Goal: Task Accomplishment & Management: Manage account settings

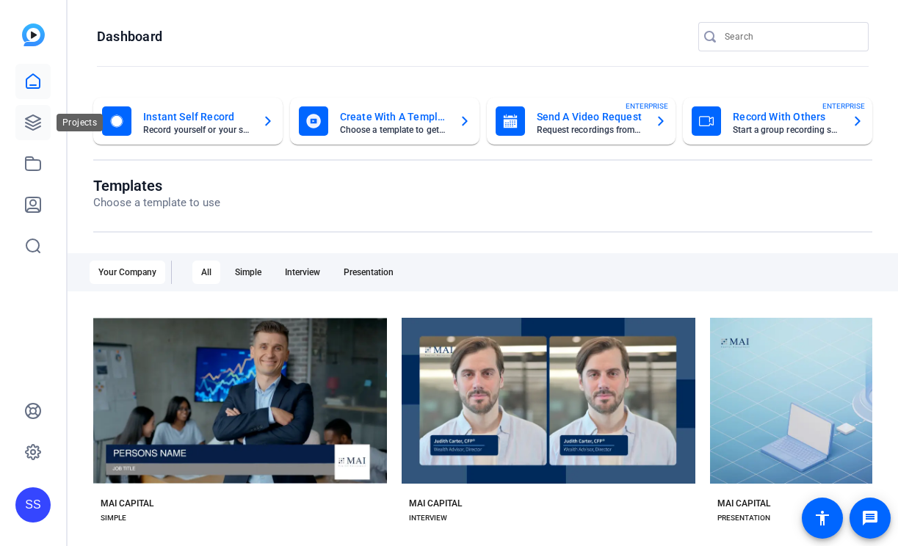
click at [31, 121] on icon at bounding box center [33, 122] width 15 height 15
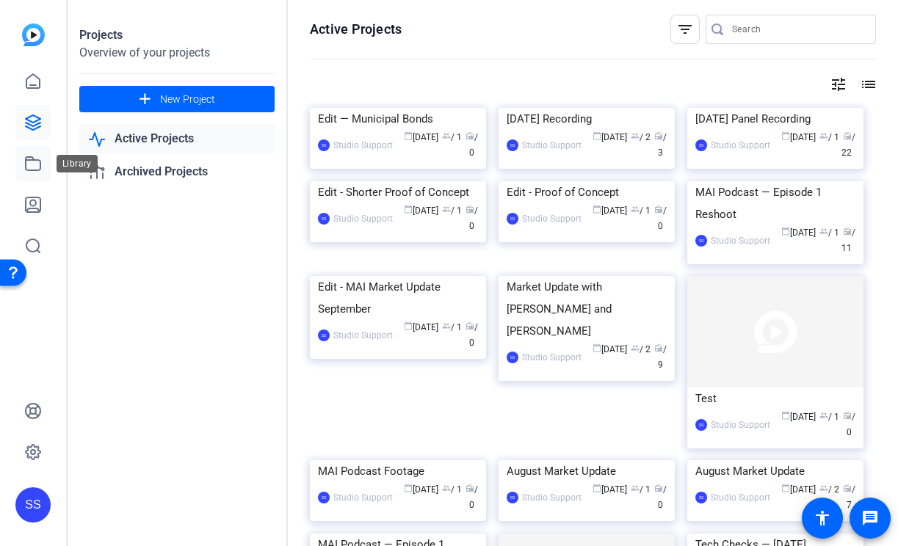
click at [32, 159] on icon at bounding box center [33, 163] width 15 height 13
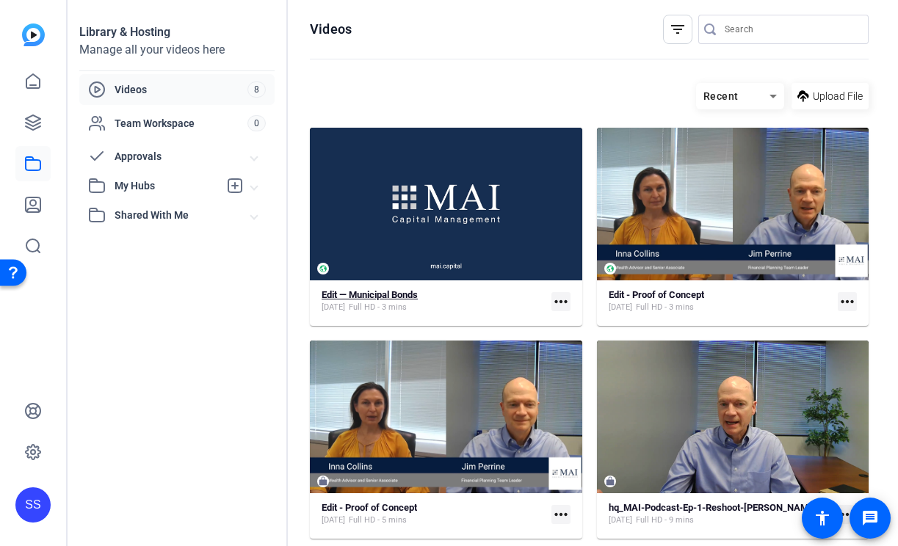
click at [352, 295] on strong "Edit — Municipal Bonds" at bounding box center [370, 294] width 96 height 11
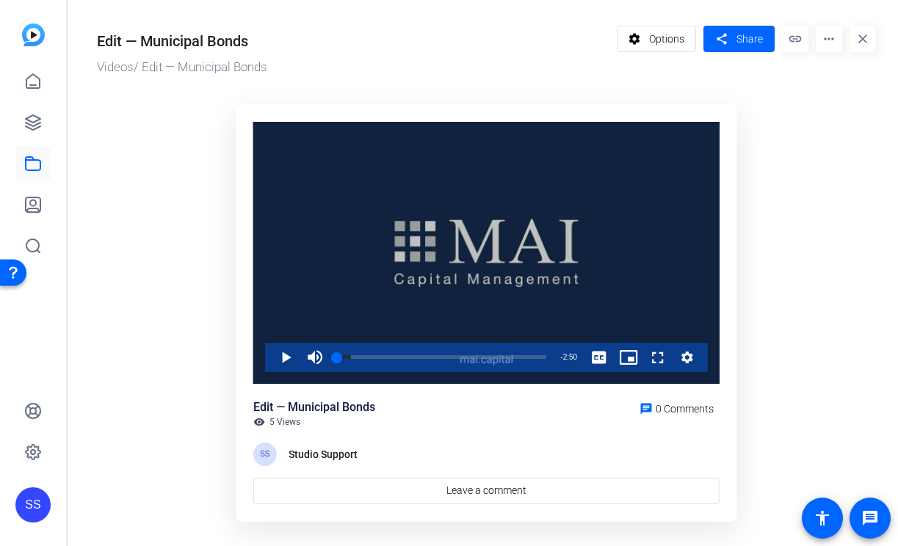
click at [369, 246] on div "Video Player" at bounding box center [486, 253] width 466 height 262
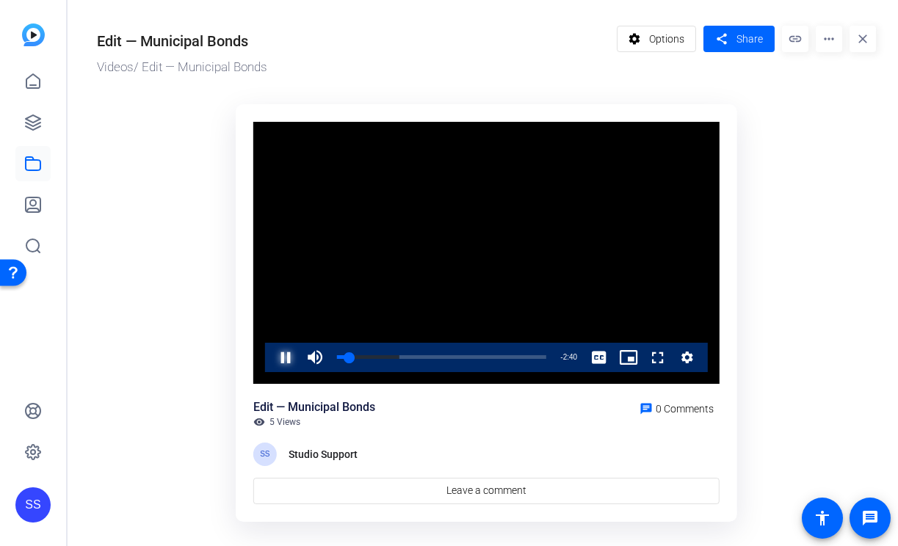
click at [271, 358] on span "Video Player" at bounding box center [271, 357] width 0 height 29
click at [271, 356] on span "Video Player" at bounding box center [271, 357] width 0 height 29
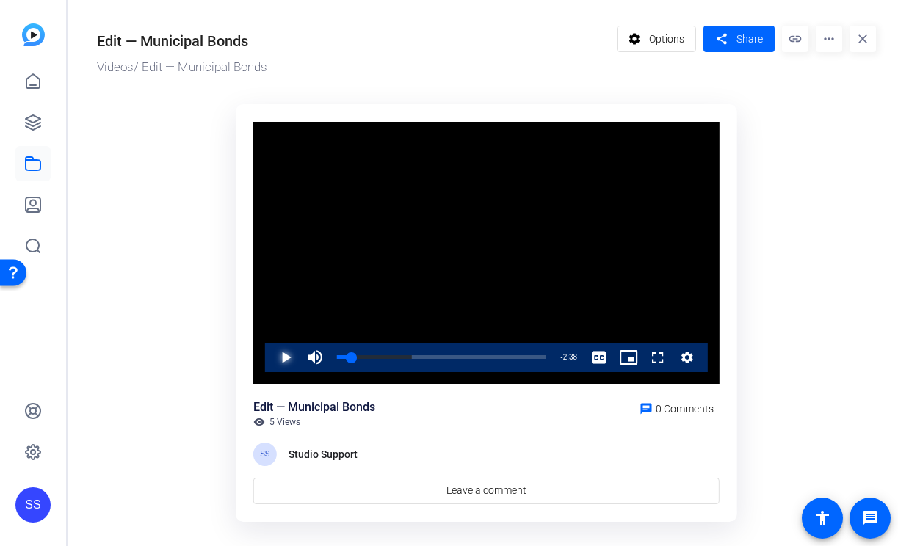
click at [271, 356] on span "Video Player" at bounding box center [271, 357] width 0 height 29
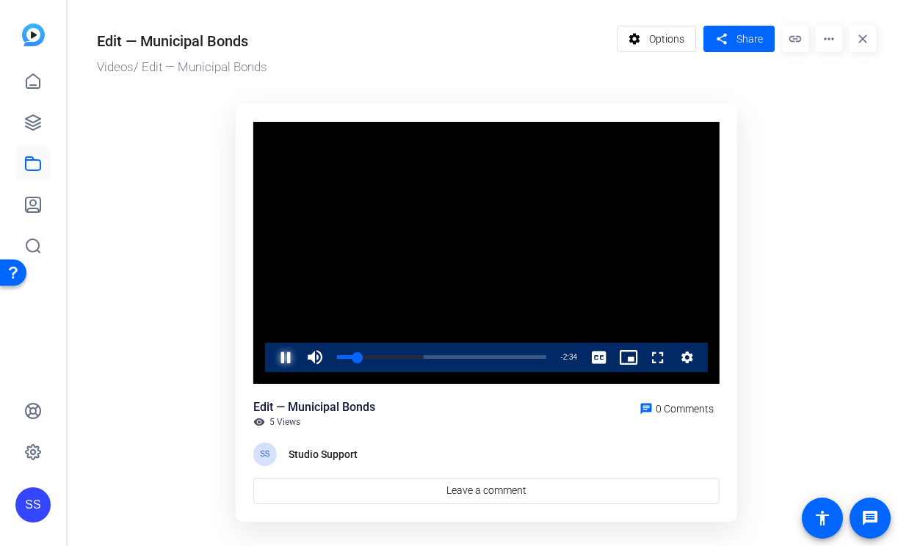
click at [271, 356] on span "Video Player" at bounding box center [271, 357] width 0 height 29
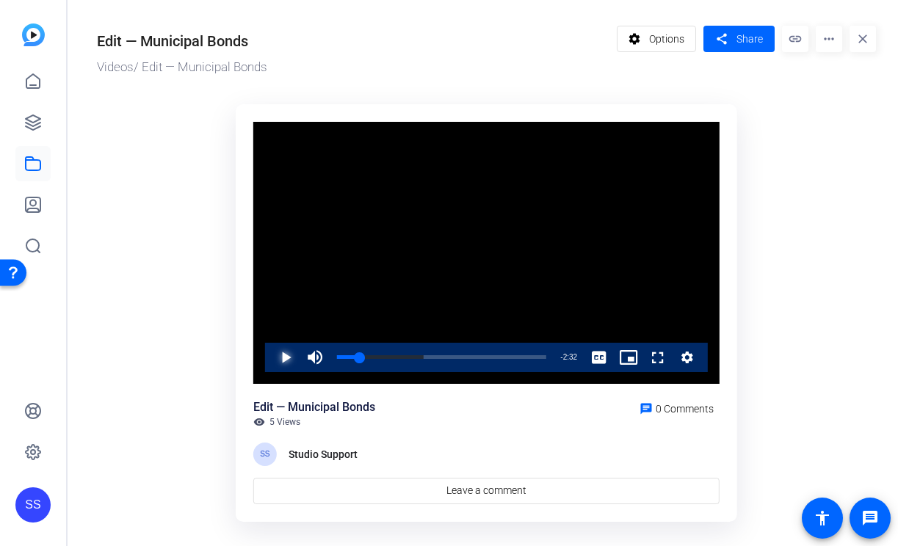
click at [271, 356] on span "Video Player" at bounding box center [271, 357] width 0 height 29
click at [661, 40] on span "Options" at bounding box center [666, 39] width 35 height 28
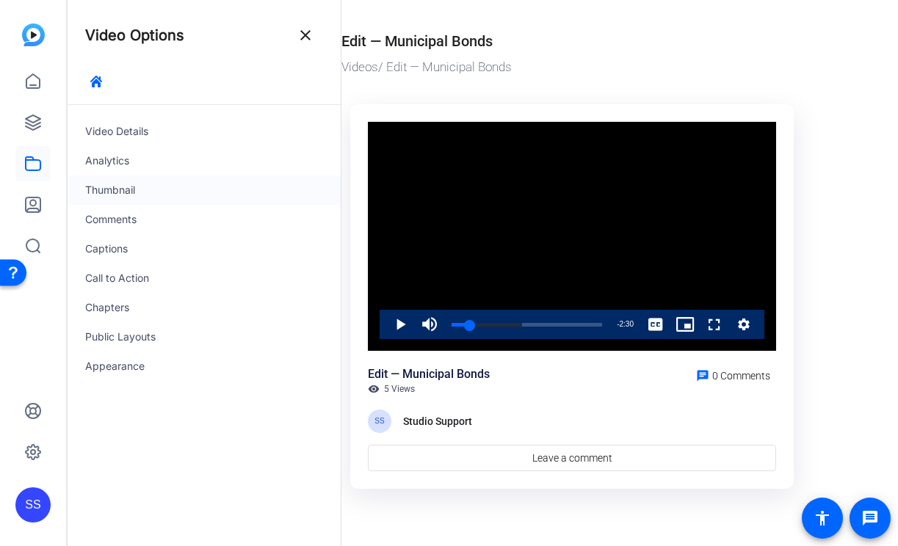
click at [159, 184] on div "Thumbnail" at bounding box center [204, 190] width 273 height 29
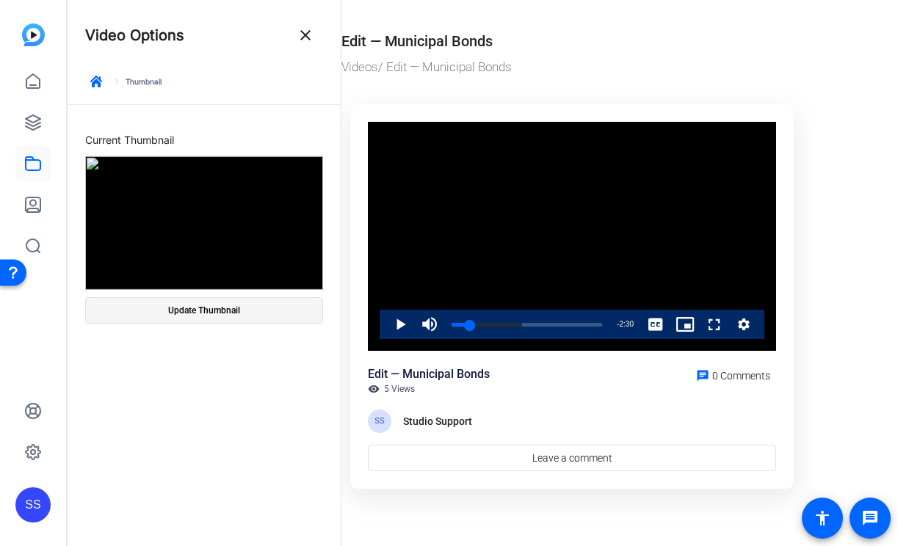
click at [191, 311] on span "Update Thumbnail" at bounding box center [204, 311] width 72 height 12
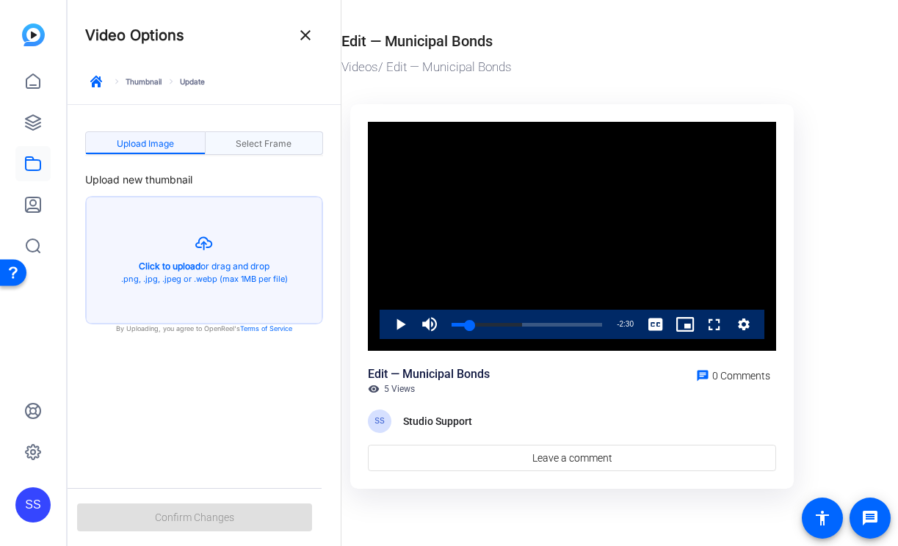
click at [286, 144] on span "Select Frame" at bounding box center [264, 144] width 56 height 9
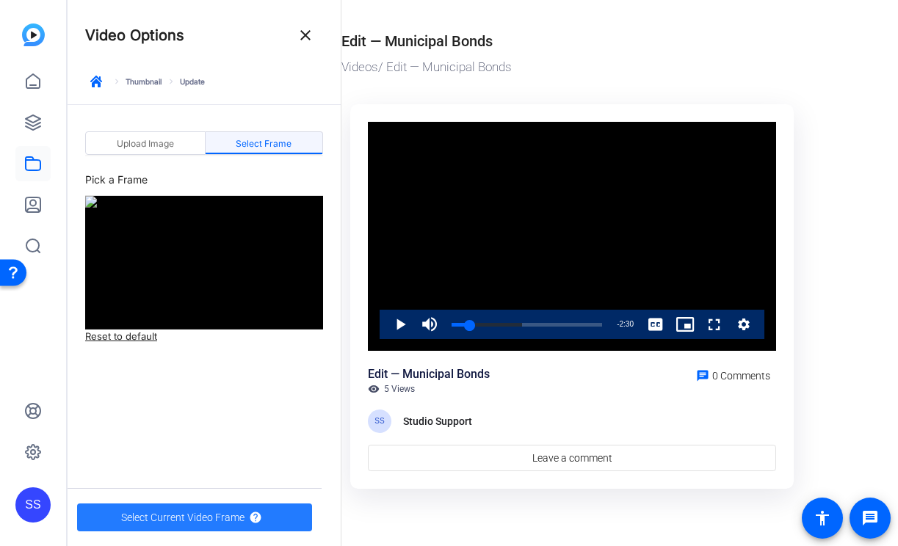
click at [180, 522] on span "Select Current Video Frame" at bounding box center [182, 518] width 123 height 28
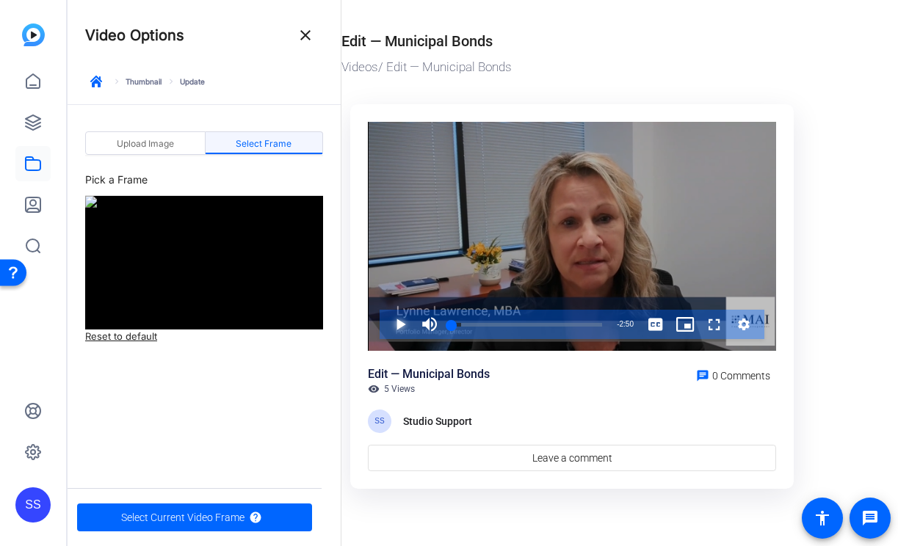
click at [386, 322] on span "Video Player" at bounding box center [386, 324] width 0 height 29
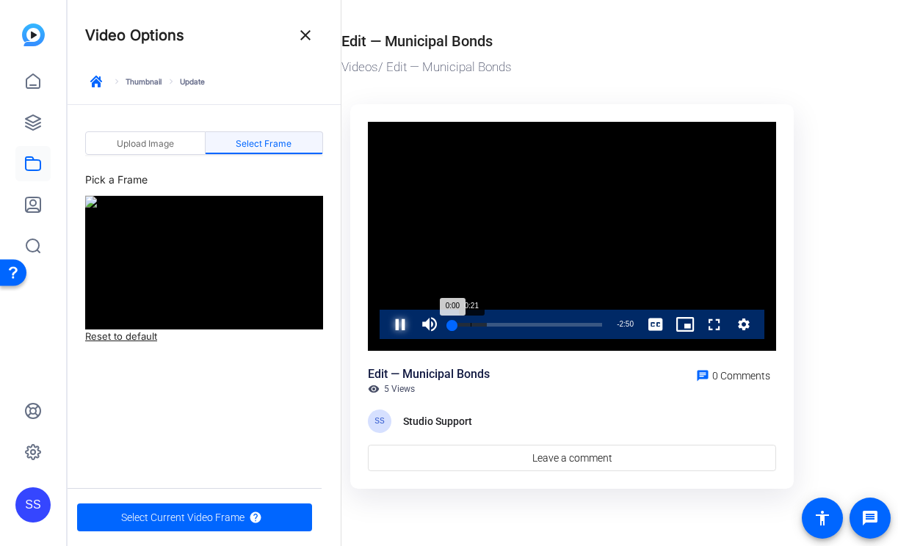
click at [464, 326] on div "Loaded : 23.46% 0:21 0:00" at bounding box center [527, 325] width 151 height 4
click at [386, 317] on span "Video Player" at bounding box center [386, 324] width 0 height 29
click at [405, 317] on div "Video Player is loading. Play Video Pause Mute 0% Current Time 0:20 / Duration …" at bounding box center [572, 237] width 408 height 230
click at [468, 325] on div "0:22" at bounding box center [462, 325] width 21 height 4
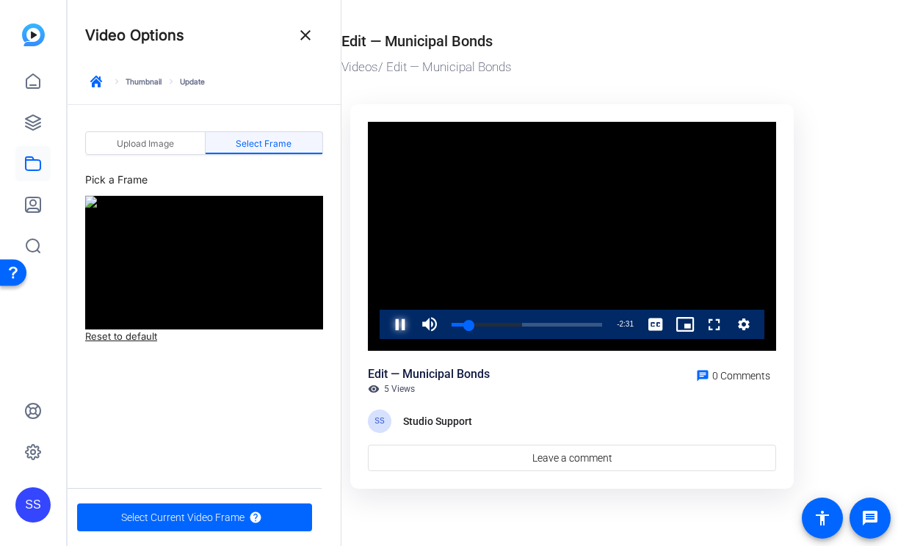
click at [386, 329] on span "Video Player" at bounding box center [386, 324] width 0 height 29
click at [234, 505] on span "Select Current Video Frame" at bounding box center [182, 518] width 123 height 28
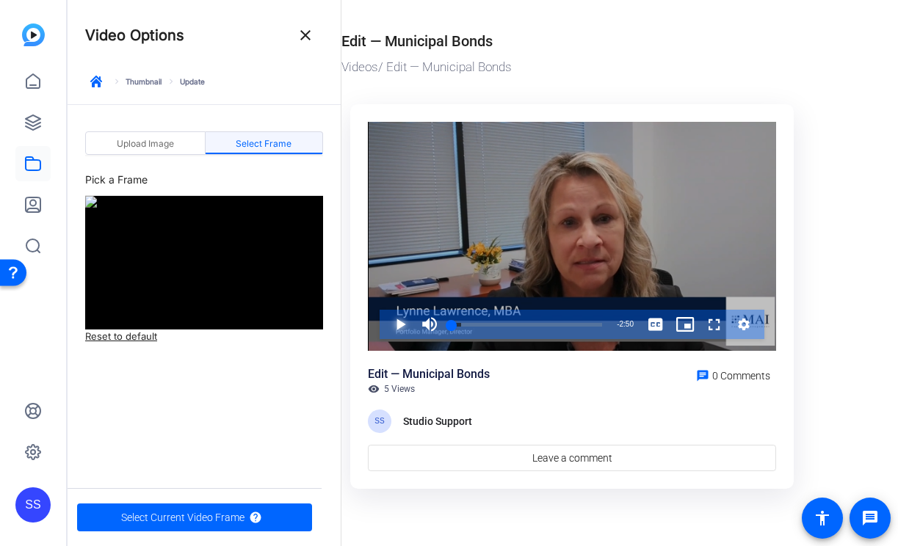
click at [386, 322] on span "Video Player" at bounding box center [386, 324] width 0 height 29
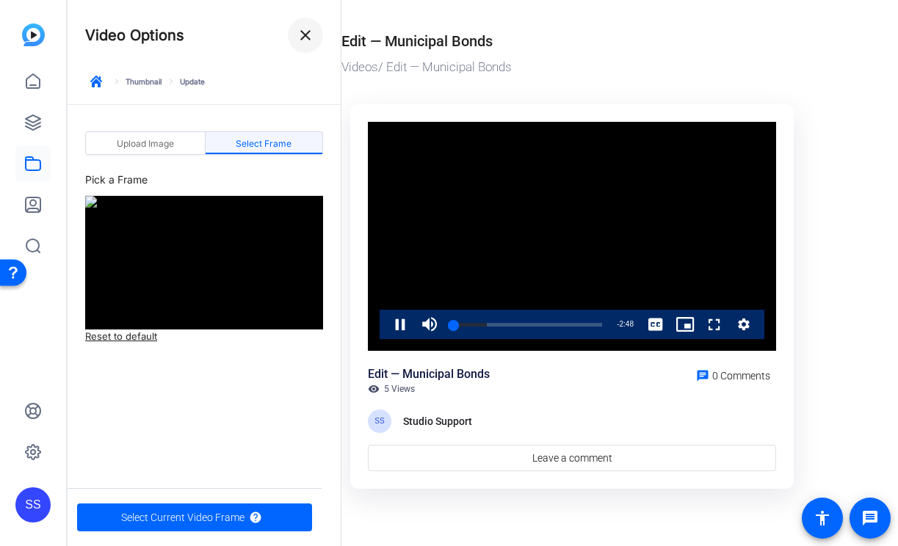
click at [295, 42] on span at bounding box center [305, 35] width 35 height 35
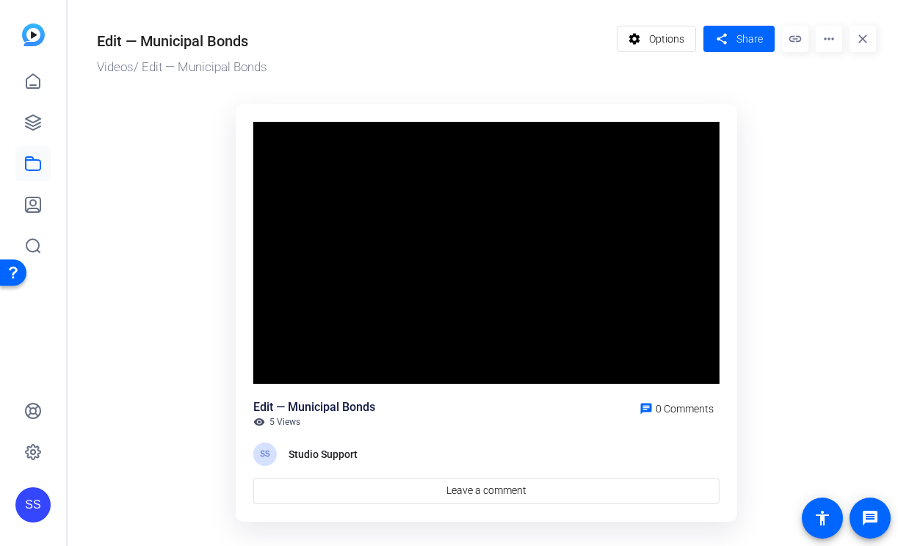
click at [177, 330] on ktd-grid "Video Player is loading. Play Video Pause Mute Current Time 0:46 / Duration 2:5…" at bounding box center [486, 315] width 779 height 441
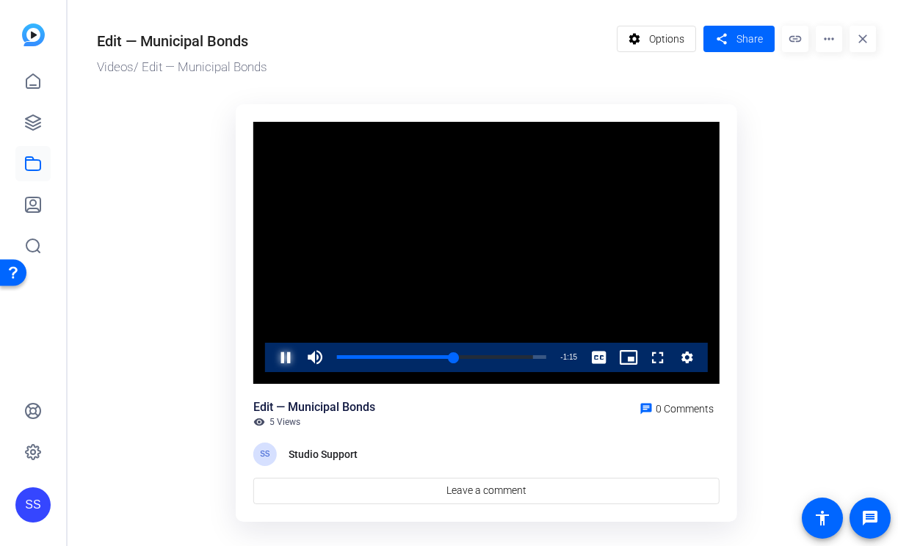
click at [271, 352] on span "Video Player" at bounding box center [271, 357] width 0 height 29
click at [635, 52] on mat-icon "settings" at bounding box center [635, 39] width 18 height 28
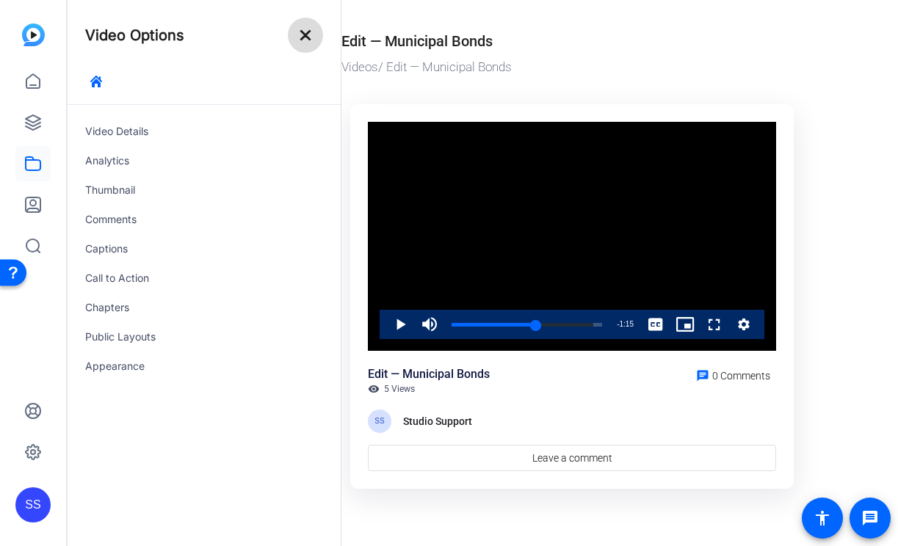
click at [309, 35] on mat-icon "close" at bounding box center [306, 35] width 18 height 18
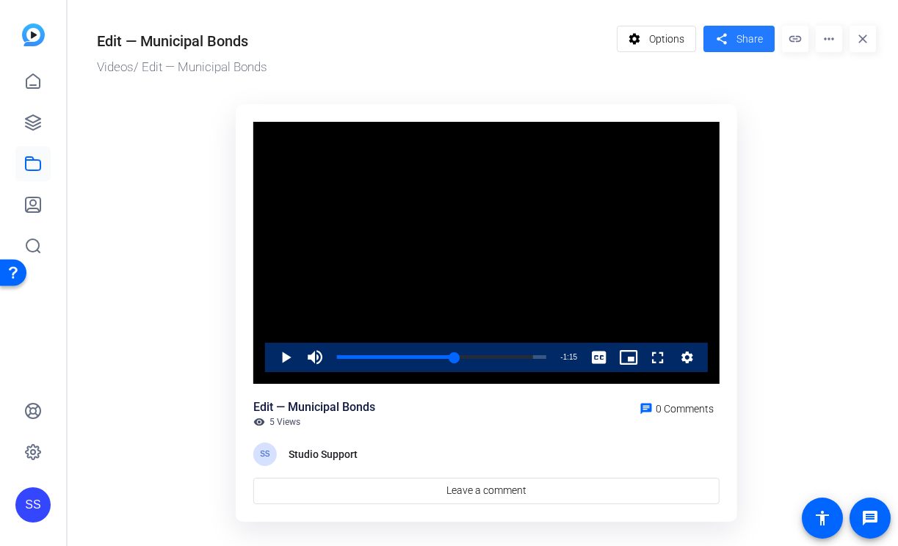
click at [741, 44] on span "Share" at bounding box center [750, 39] width 26 height 15
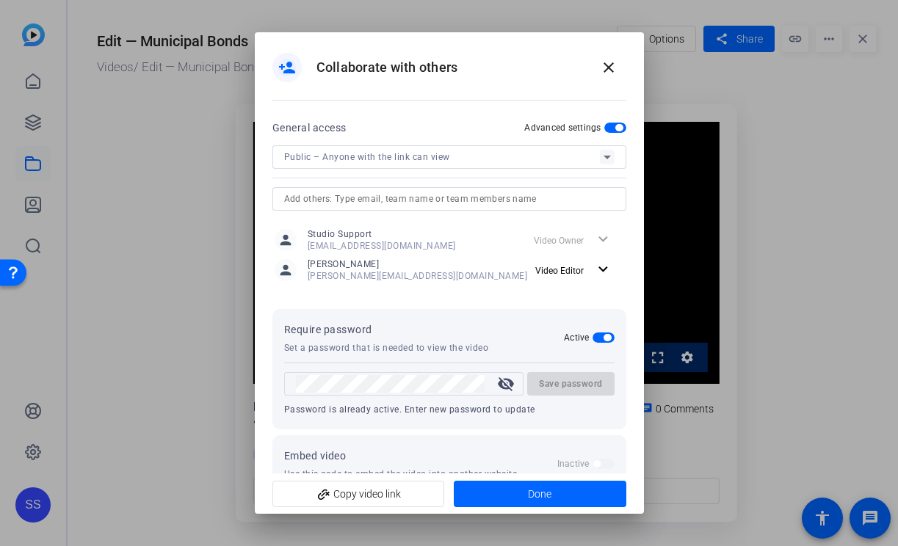
click at [504, 378] on mat-icon "visibility_off" at bounding box center [505, 384] width 35 height 18
click at [607, 64] on mat-icon "close" at bounding box center [609, 68] width 18 height 18
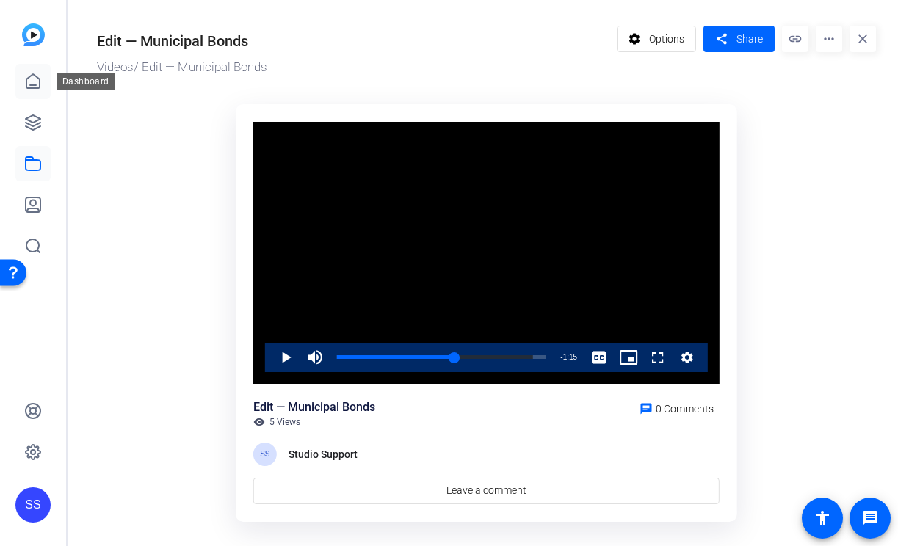
click at [35, 79] on icon at bounding box center [33, 82] width 18 height 18
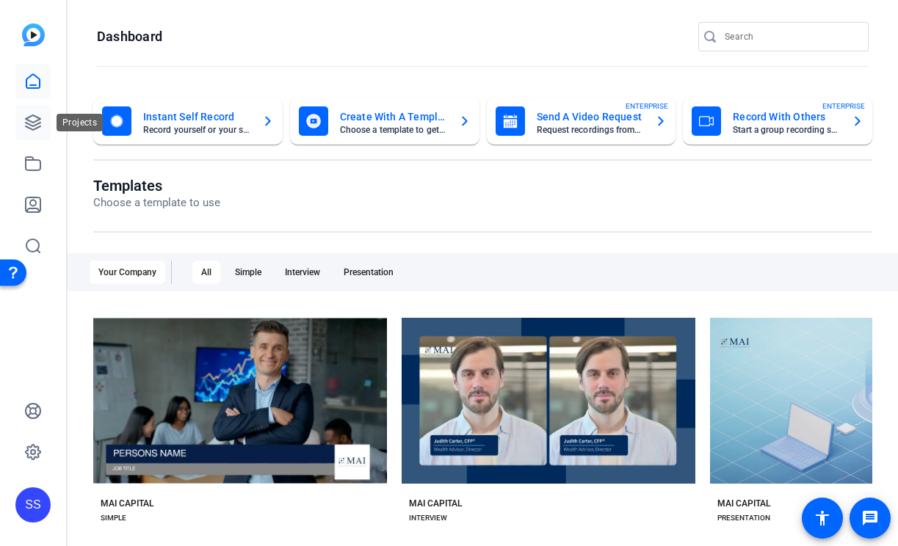
click at [26, 121] on icon at bounding box center [33, 123] width 18 height 18
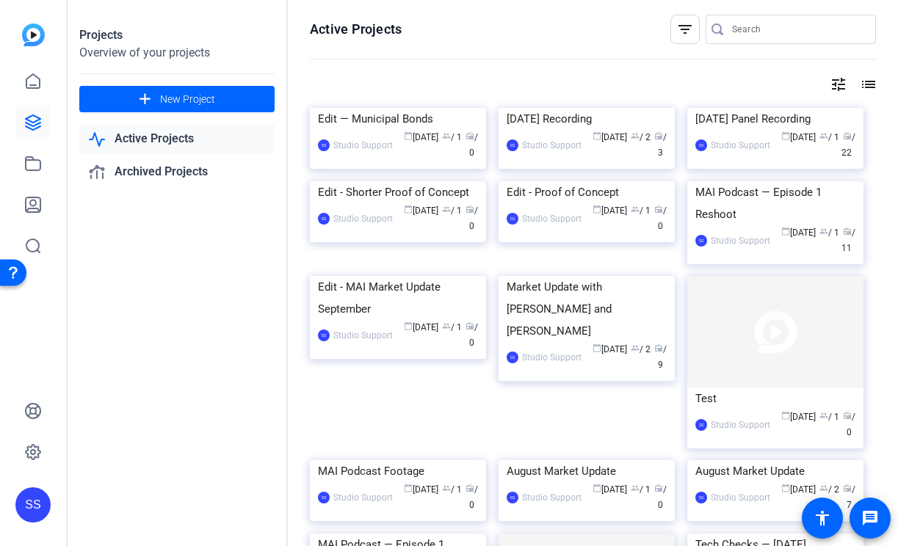
click at [45, 504] on div "SS" at bounding box center [32, 505] width 35 height 35
